Goal: Task Accomplishment & Management: Use online tool/utility

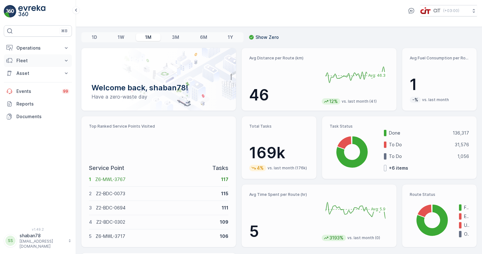
click at [64, 61] on icon at bounding box center [66, 60] width 6 height 6
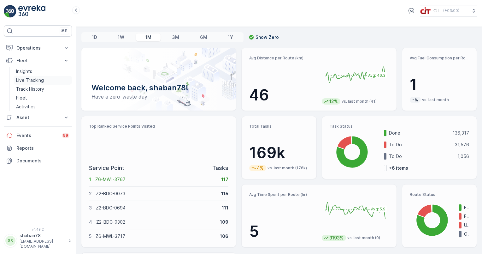
click at [39, 77] on p "Live Tracking" at bounding box center [30, 80] width 28 height 6
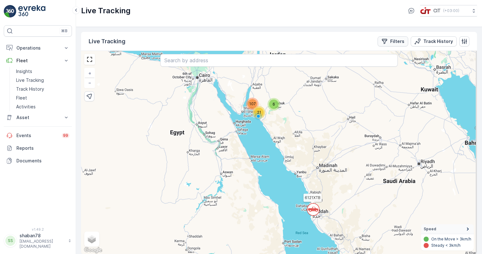
click at [400, 40] on p "Filters" at bounding box center [398, 41] width 14 height 6
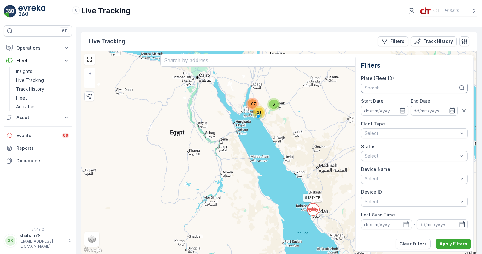
click at [409, 86] on div at bounding box center [411, 87] width 95 height 5
type input "3294"
click at [411, 101] on span "3294 AEB ([PERSON_NAME])" at bounding box center [395, 101] width 60 height 5
click at [443, 243] on p "Apply Filters" at bounding box center [454, 244] width 28 height 6
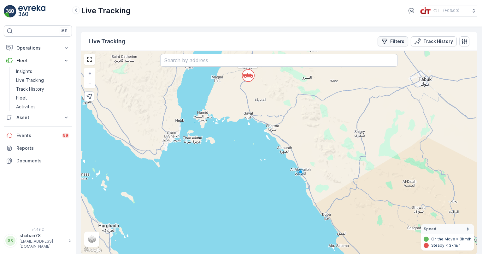
click at [395, 40] on p "Filters" at bounding box center [398, 41] width 14 height 6
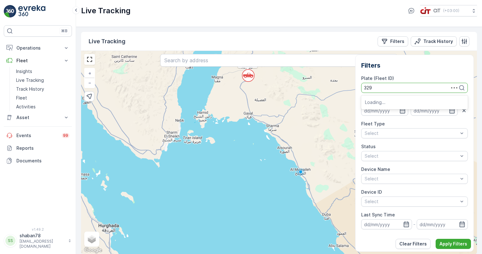
type input "3293"
click at [441, 102] on span "3293 AEB (Dil Bahadur Zone 04 (OCS))" at bounding box center [406, 101] width 82 height 5
click at [446, 241] on p "Apply Filters" at bounding box center [454, 244] width 28 height 6
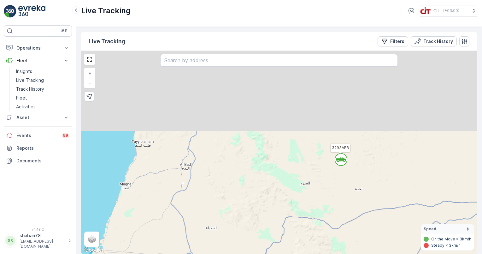
drag, startPoint x: 330, startPoint y: 85, endPoint x: 337, endPoint y: 212, distance: 126.5
click at [337, 212] on div "` 3293AEB + − Satellite Roadmap Terrain Hybrid Leaflet Keyboard shortcuts Map D…" at bounding box center [279, 152] width 396 height 203
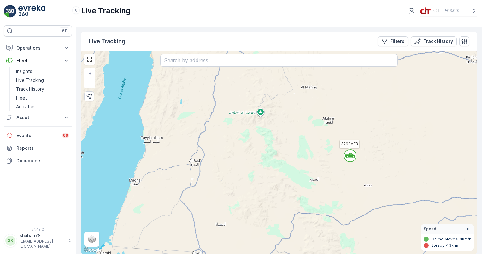
click at [347, 155] on icon at bounding box center [350, 155] width 10 height 5
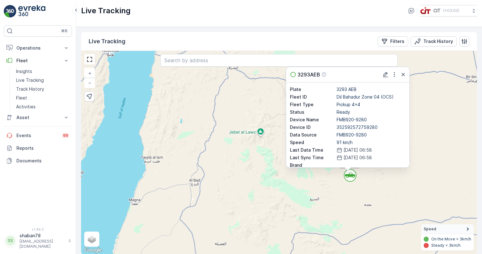
click at [435, 120] on div "` 3293AEB 3293AEB Plate 3293 AEB Fleet ID Dil Bahadur Zone 04 (OCS) Fleet Type …" at bounding box center [279, 152] width 396 height 203
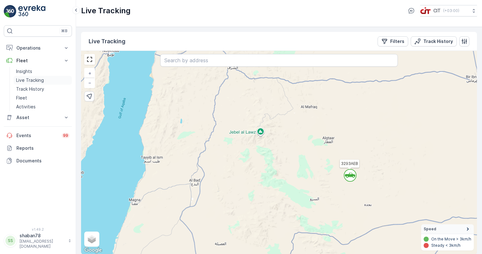
click at [34, 80] on p "Live Tracking" at bounding box center [30, 80] width 28 height 6
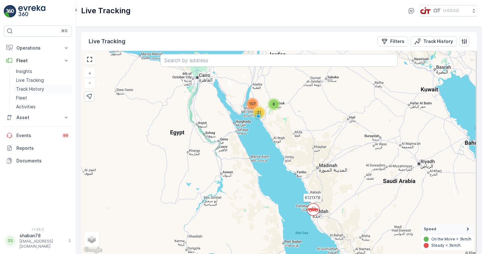
click at [36, 87] on p "Track History" at bounding box center [30, 89] width 28 height 6
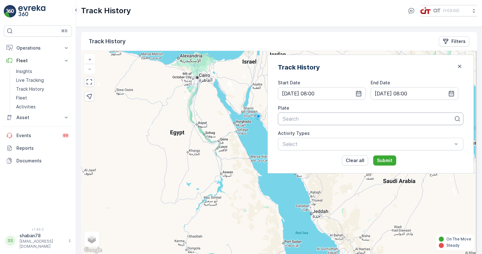
click at [331, 116] on div at bounding box center [368, 119] width 172 height 6
type input "33"
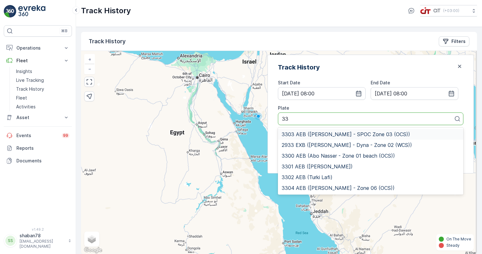
click at [410, 134] on span "3303 AEB ([PERSON_NAME] - SPOC Zone 03 (OCS))" at bounding box center [346, 134] width 129 height 6
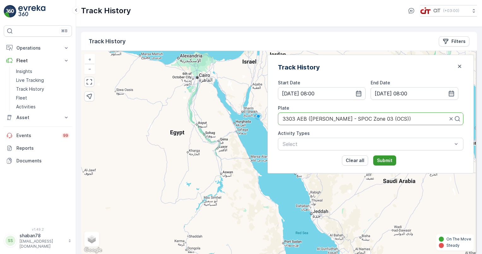
click at [393, 160] on p "Submit" at bounding box center [384, 160] width 15 height 6
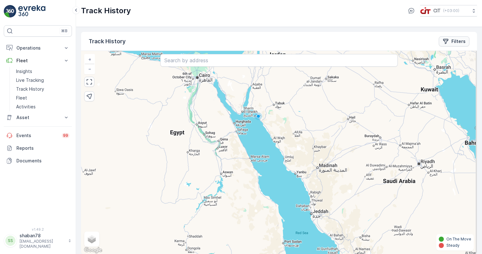
click at [454, 39] on p "Filters" at bounding box center [459, 41] width 14 height 6
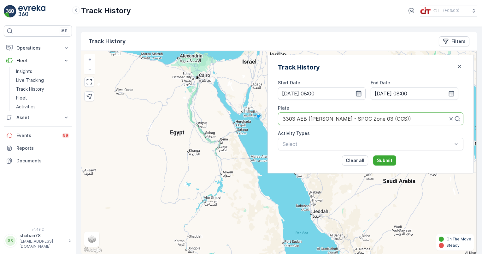
click at [362, 92] on icon "button" at bounding box center [359, 93] width 6 height 6
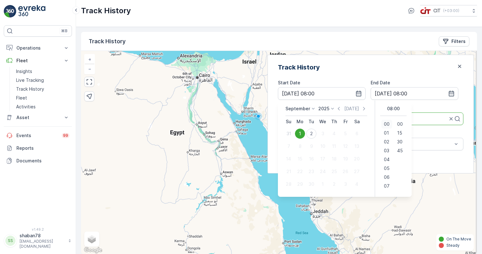
click at [390, 123] on span "00" at bounding box center [387, 124] width 6 height 6
type input "[DATE] 00:00"
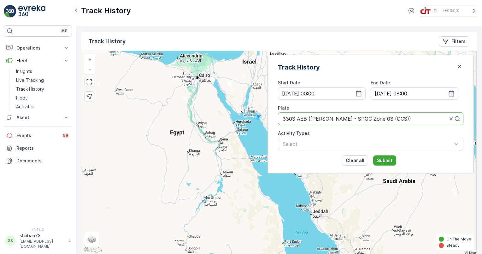
click at [453, 93] on icon "button" at bounding box center [452, 93] width 6 height 6
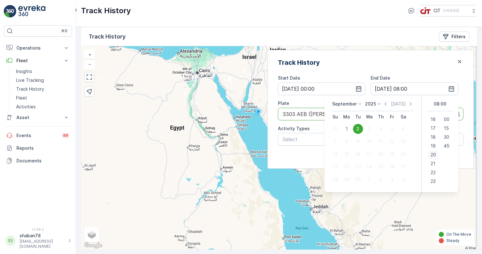
scroll to position [5, 0]
click at [431, 181] on span "23" at bounding box center [433, 181] width 5 height 6
type input "[DATE] 23:00"
click at [395, 201] on div "+ − Satellite Roadmap Terrain Hybrid Leaflet Keyboard shortcuts Map Data Map da…" at bounding box center [279, 147] width 396 height 203
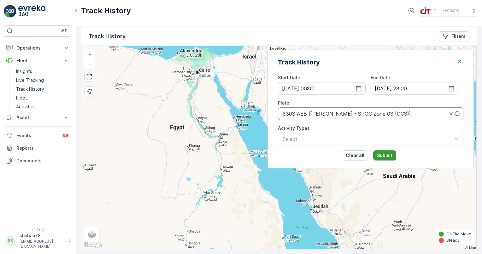
click at [393, 153] on p "Submit" at bounding box center [384, 155] width 15 height 6
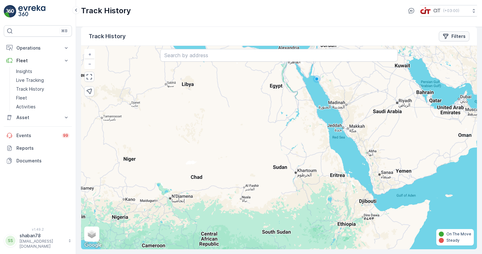
click at [447, 33] on icon "Filters" at bounding box center [446, 36] width 6 height 6
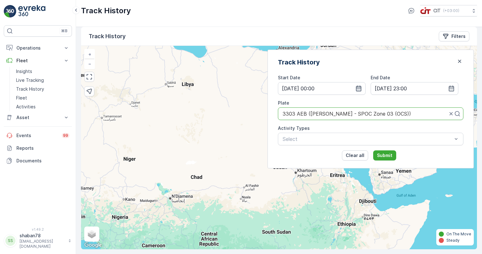
click at [362, 88] on icon "button" at bounding box center [359, 88] width 6 height 6
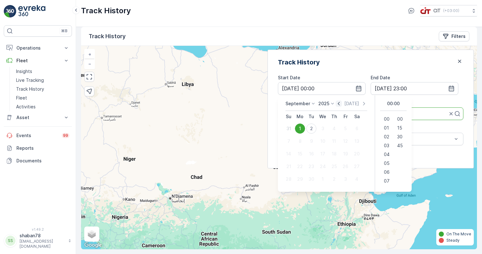
click at [342, 102] on icon "button" at bounding box center [339, 103] width 6 height 6
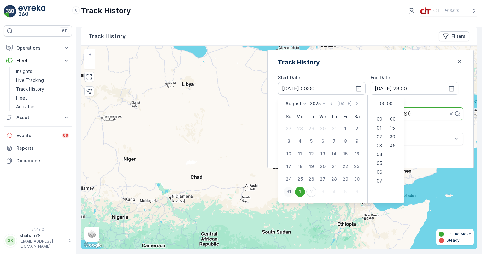
click at [294, 191] on div "31" at bounding box center [289, 192] width 10 height 10
type input "[DATE] 00:00"
type input "[DATE] 23:00"
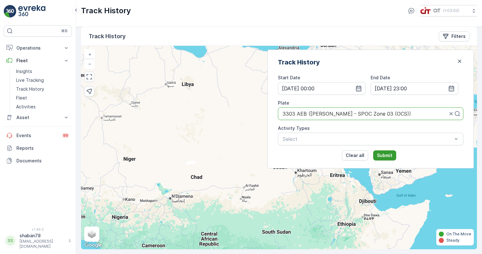
click at [393, 153] on p "Submit" at bounding box center [384, 155] width 15 height 6
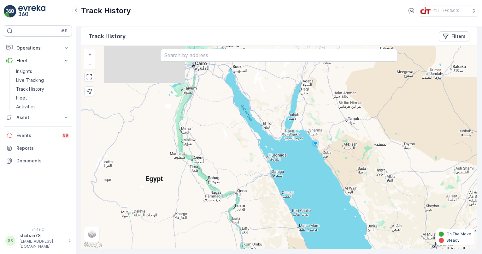
drag, startPoint x: 332, startPoint y: 143, endPoint x: 336, endPoint y: 199, distance: 55.4
click at [336, 199] on div "+ − Satellite Roadmap Terrain Hybrid Leaflet Keyboard shortcuts Map Data Map da…" at bounding box center [279, 147] width 396 height 203
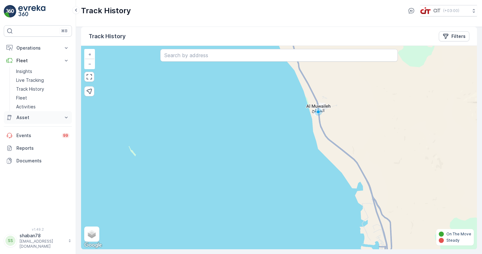
click at [64, 116] on icon at bounding box center [66, 117] width 6 height 6
click at [57, 128] on link "Assets" at bounding box center [43, 128] width 58 height 9
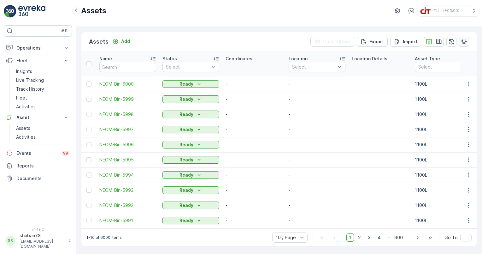
click at [465, 42] on icon "button" at bounding box center [464, 41] width 5 height 5
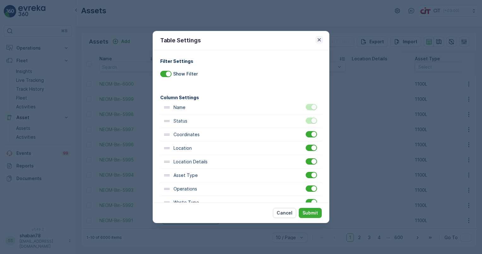
click at [320, 38] on icon "button" at bounding box center [319, 40] width 6 height 6
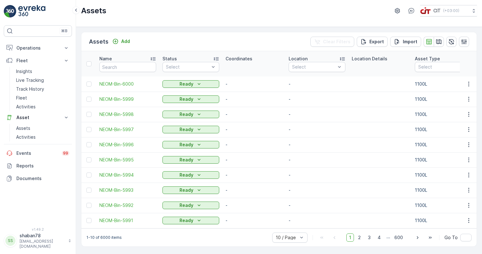
click at [37, 12] on img at bounding box center [31, 11] width 27 height 13
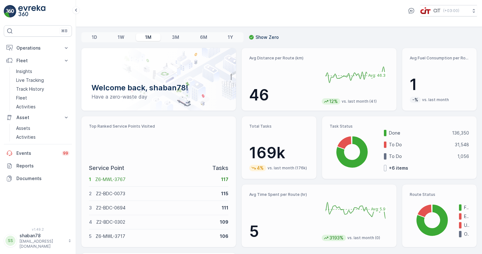
click at [37, 12] on img at bounding box center [31, 11] width 27 height 13
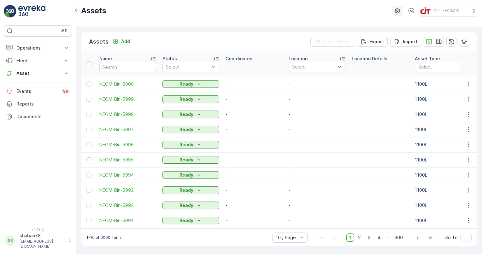
click at [395, 9] on icon "button" at bounding box center [397, 10] width 5 height 5
